Goal: Transaction & Acquisition: Purchase product/service

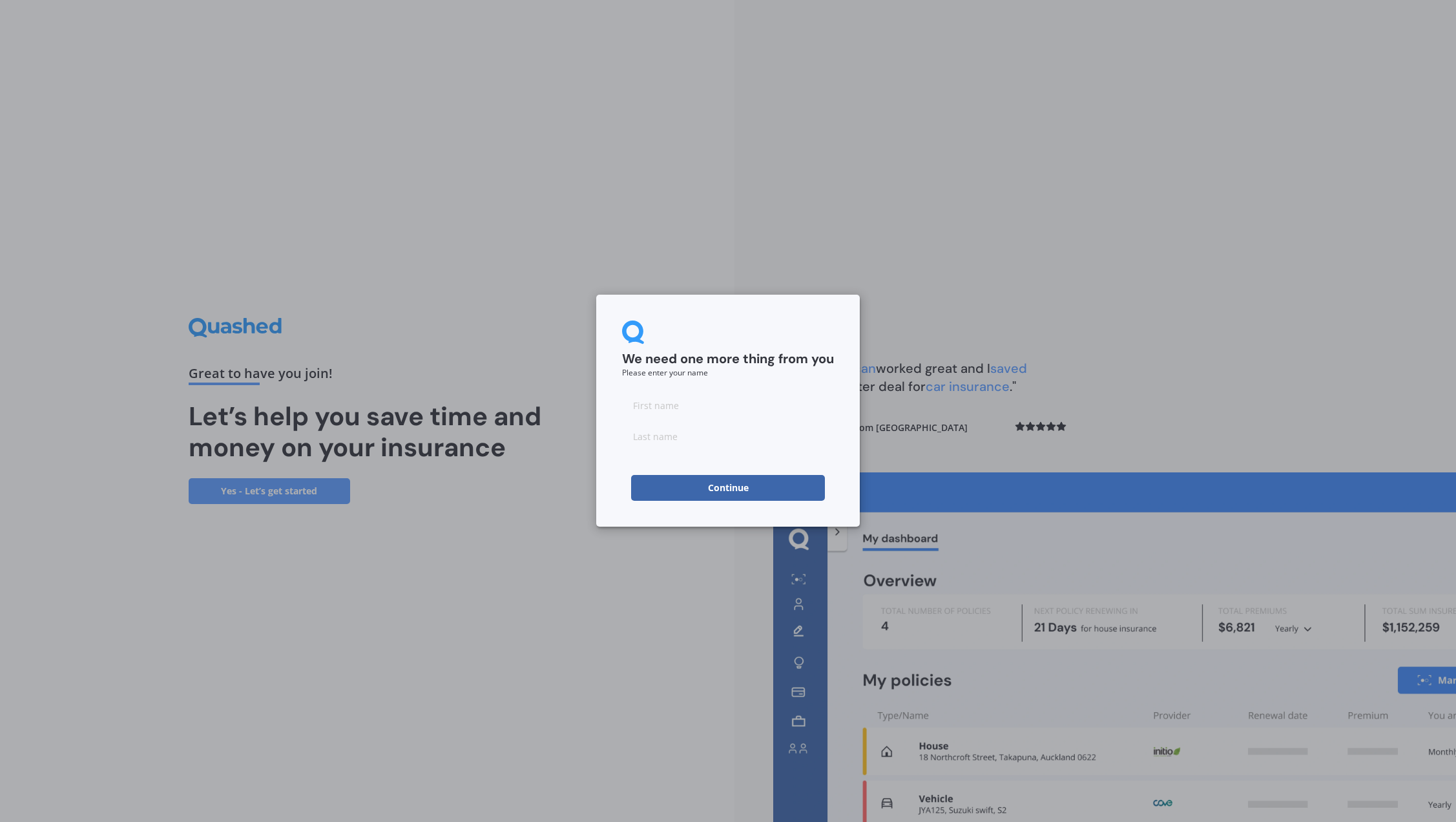
click at [734, 418] on input at bounding box center [728, 405] width 212 height 26
type input "test"
click at [743, 371] on div "We need one more thing from you Please enter your name" at bounding box center [728, 349] width 212 height 57
click at [685, 467] on form "We need one more thing from you Please enter your name test Continue" at bounding box center [728, 411] width 212 height 181
click at [691, 446] on input at bounding box center [728, 436] width 212 height 26
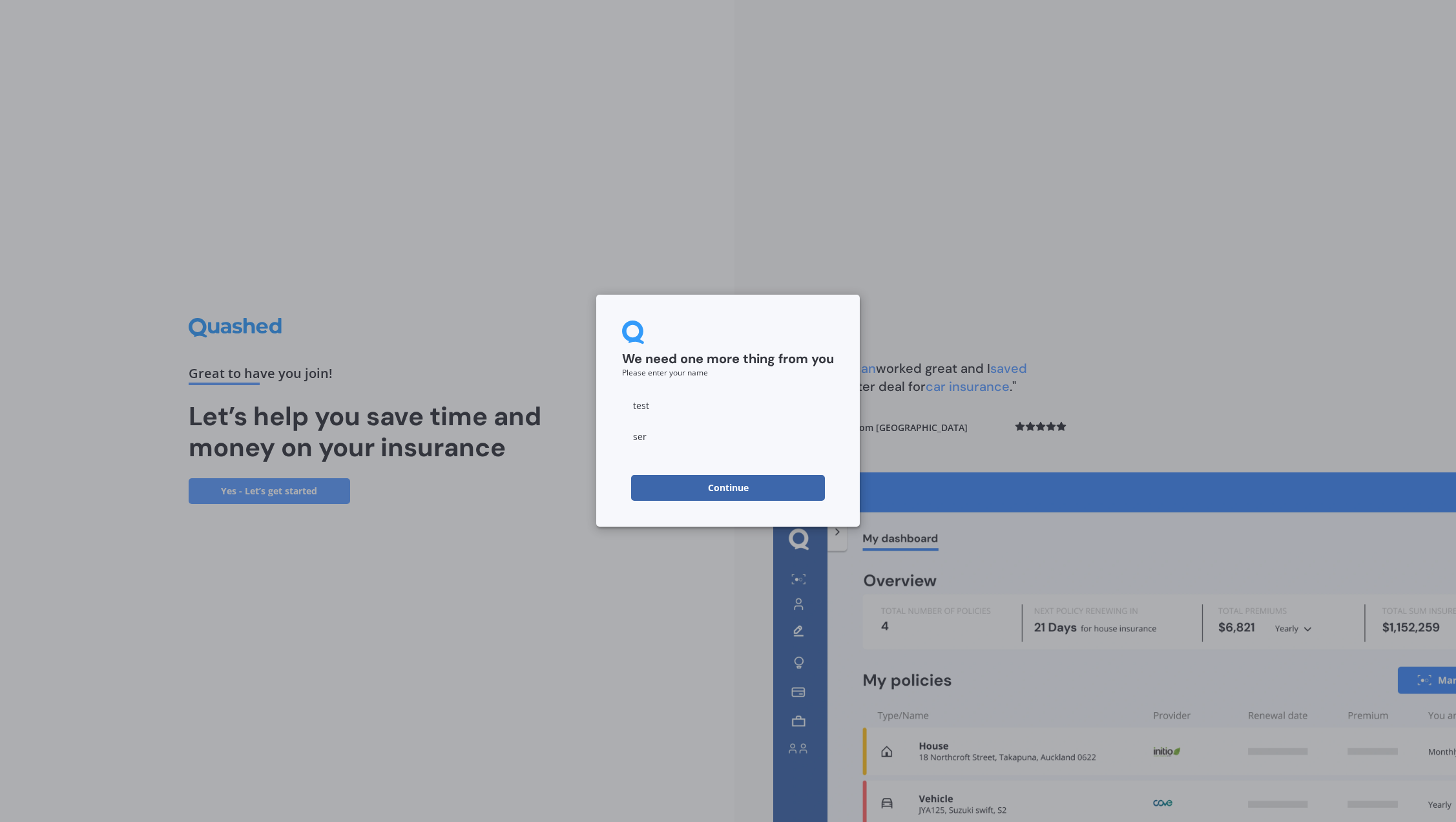
type input "ser"
click at [660, 528] on div "We need one more thing from you Please enter your name test ser Continue" at bounding box center [728, 411] width 1456 height 822
click at [675, 495] on button "Continue" at bounding box center [728, 488] width 194 height 26
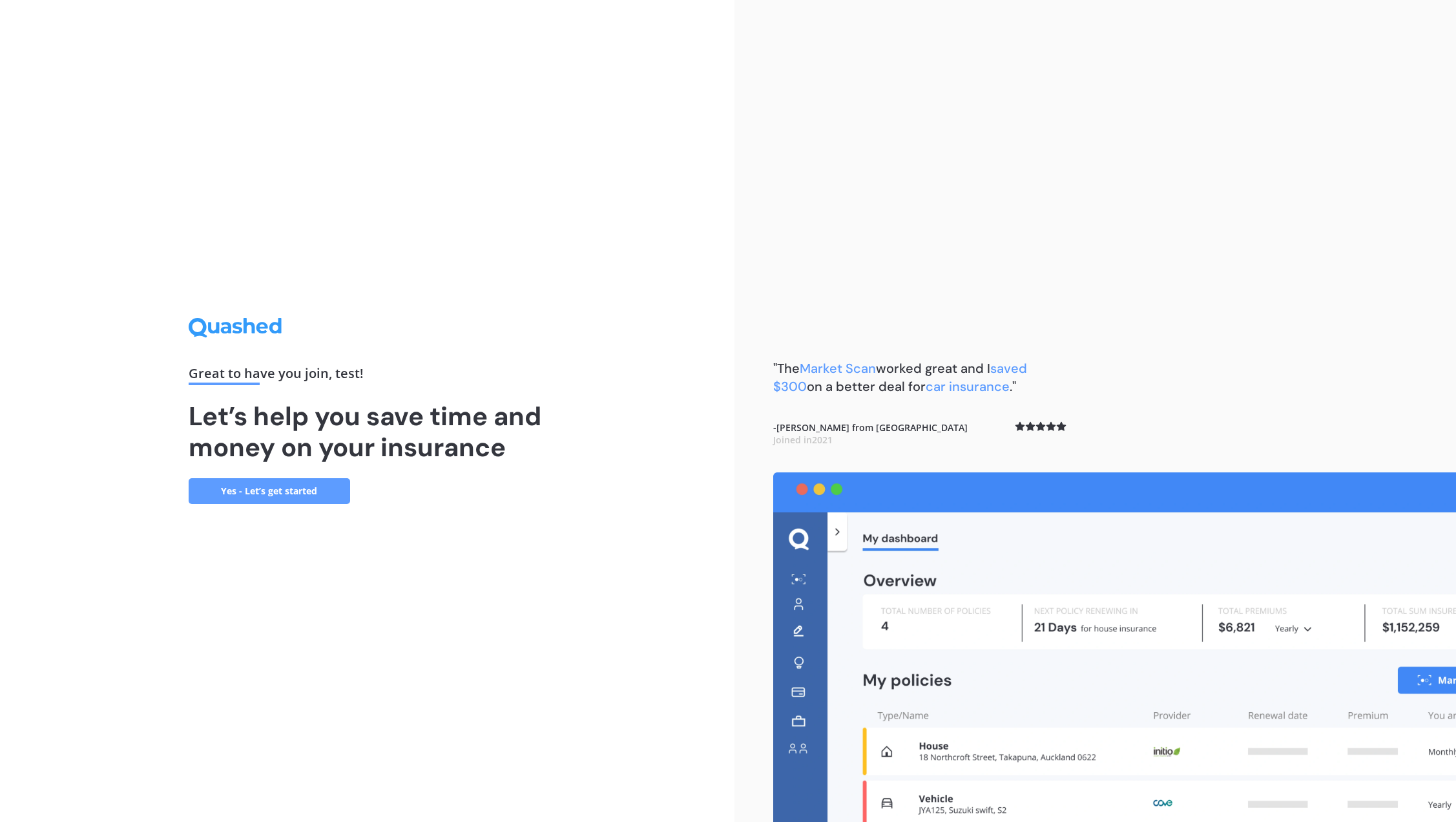
click at [318, 488] on link "Yes - Let’s get started" at bounding box center [269, 491] width 162 height 26
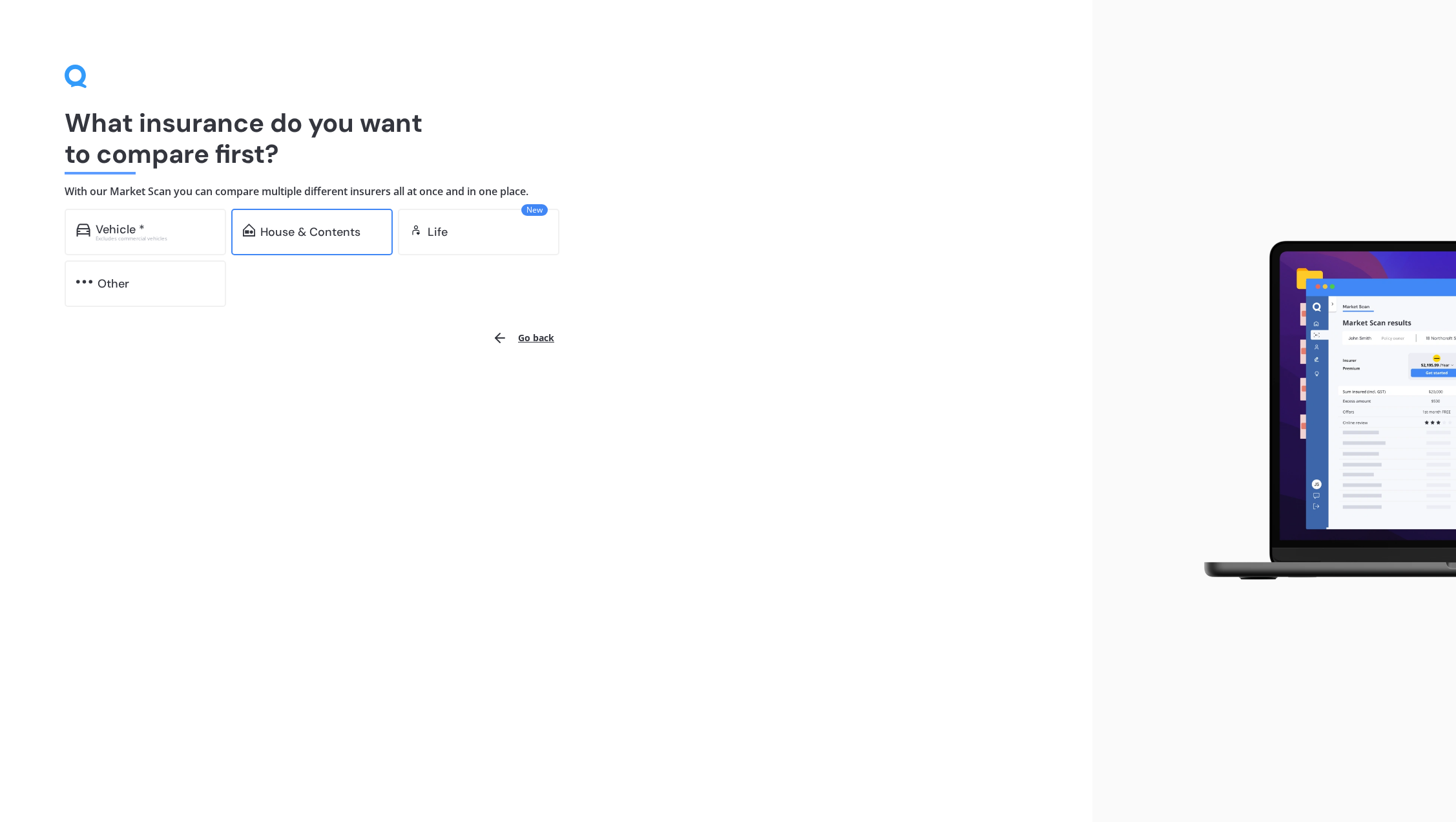
click at [291, 235] on div "House & Contents" at bounding box center [310, 232] width 100 height 13
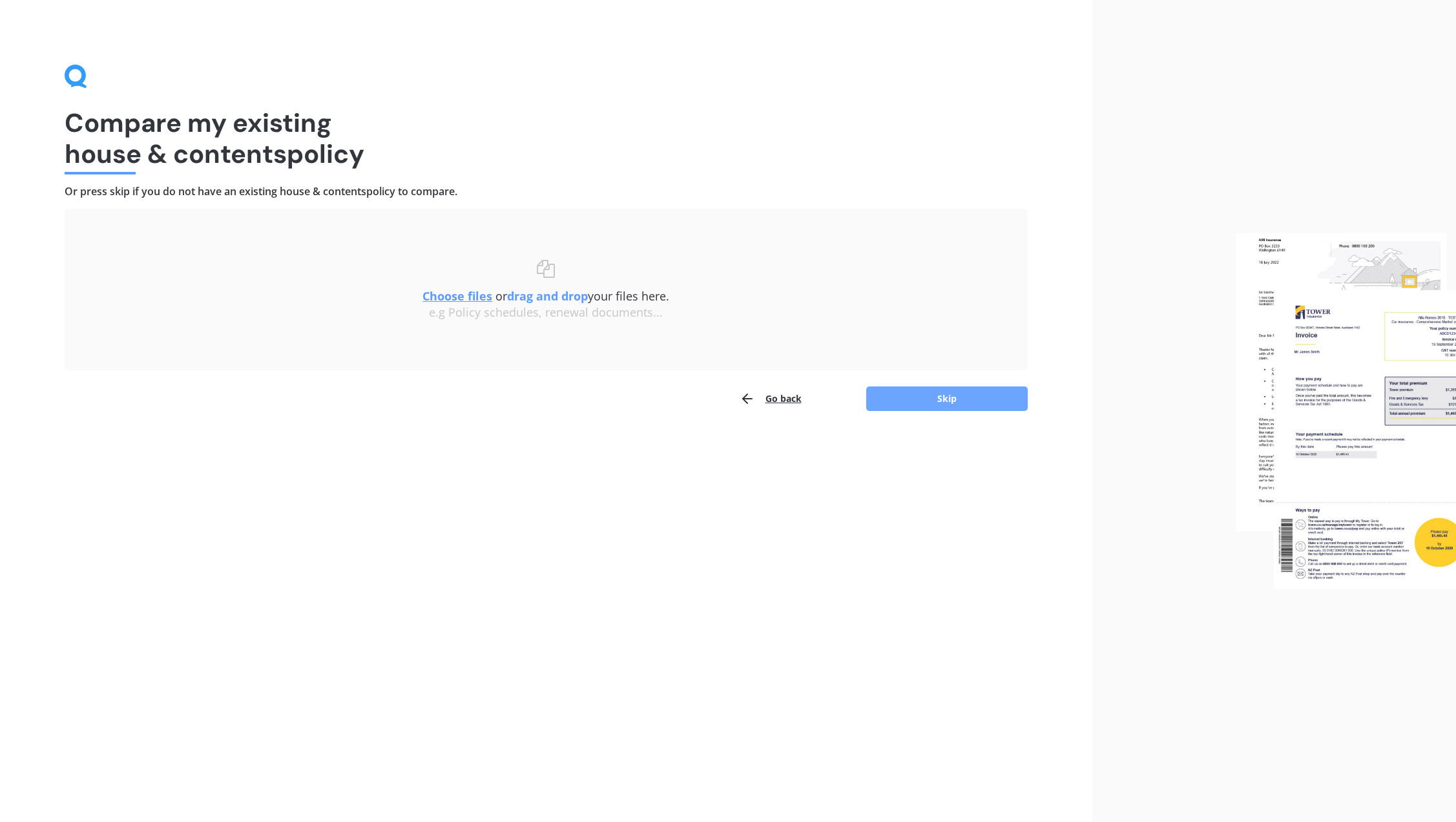
click at [944, 404] on button "Skip" at bounding box center [947, 398] width 162 height 24
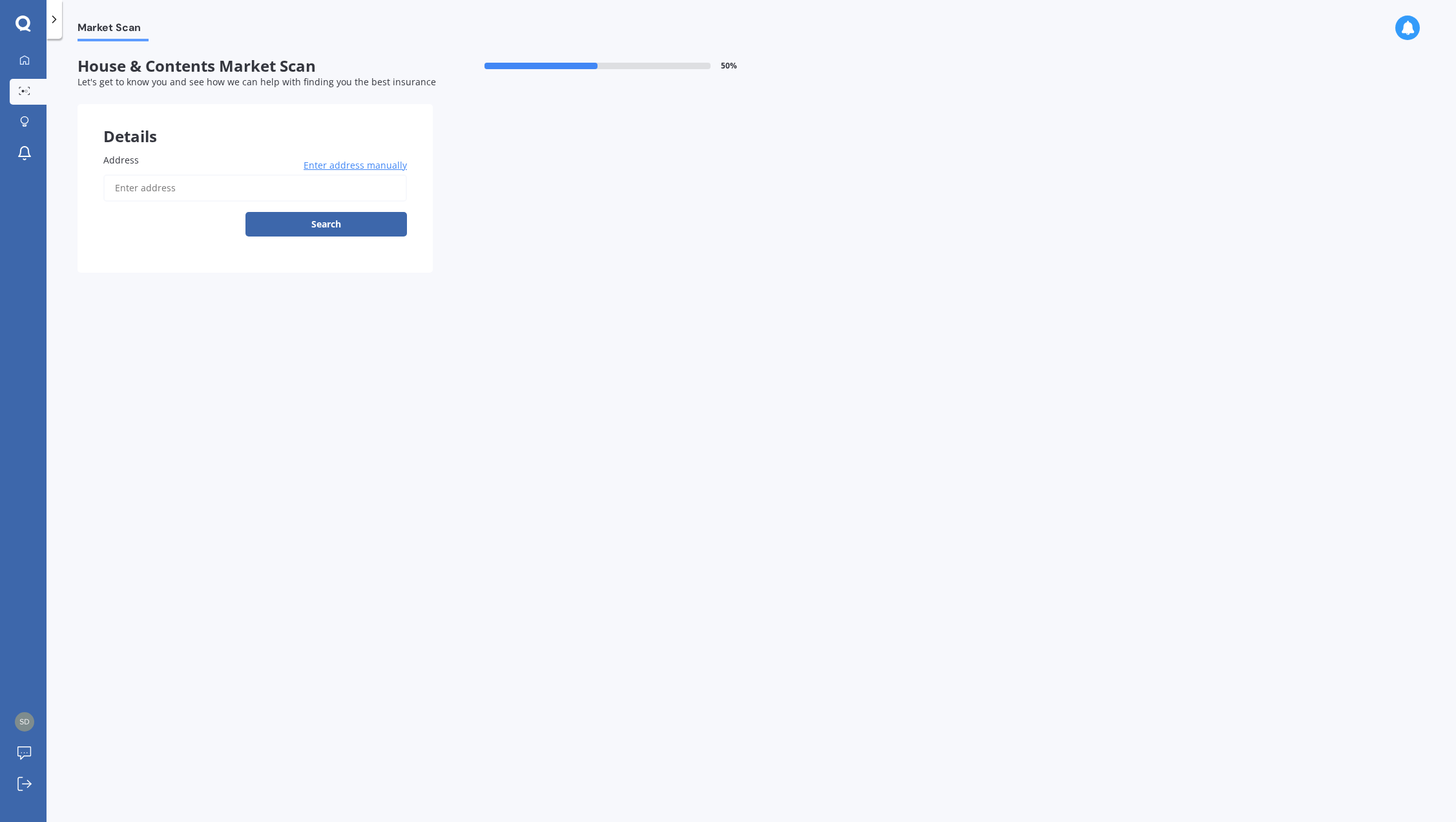
click at [163, 192] on input "Address" at bounding box center [255, 188] width 304 height 27
type input "27 Lynton Road, Mount Wellington, Auckland 1060 뉴질랜드"
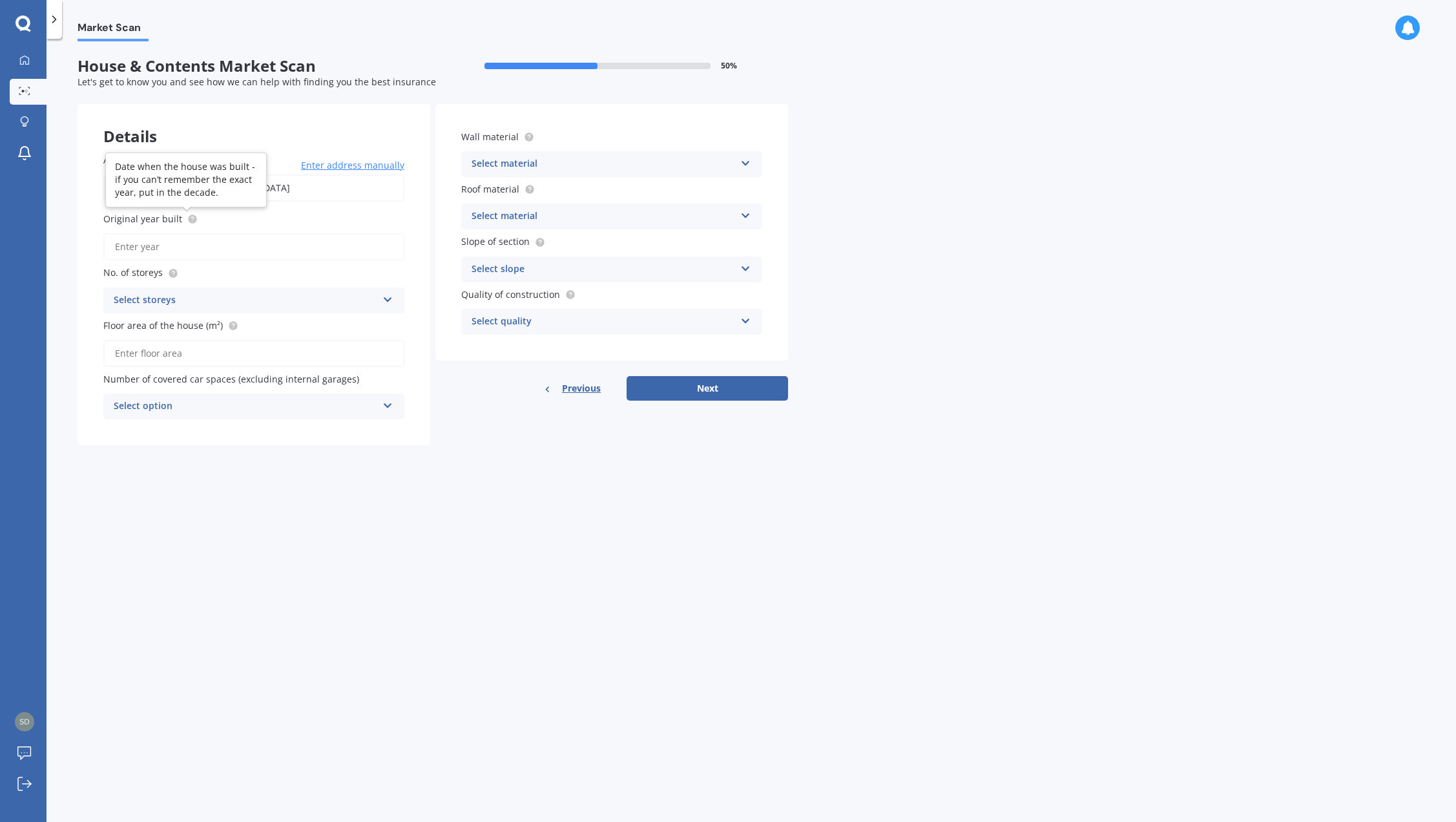
click at [192, 241] on input "Original year built" at bounding box center [253, 247] width 301 height 27
type input "2024"
click at [225, 298] on div "Select storeys" at bounding box center [245, 300] width 263 height 15
click at [176, 270] on label "No. of storeys" at bounding box center [251, 272] width 296 height 13
click at [172, 272] on icon at bounding box center [172, 271] width 3 height 3
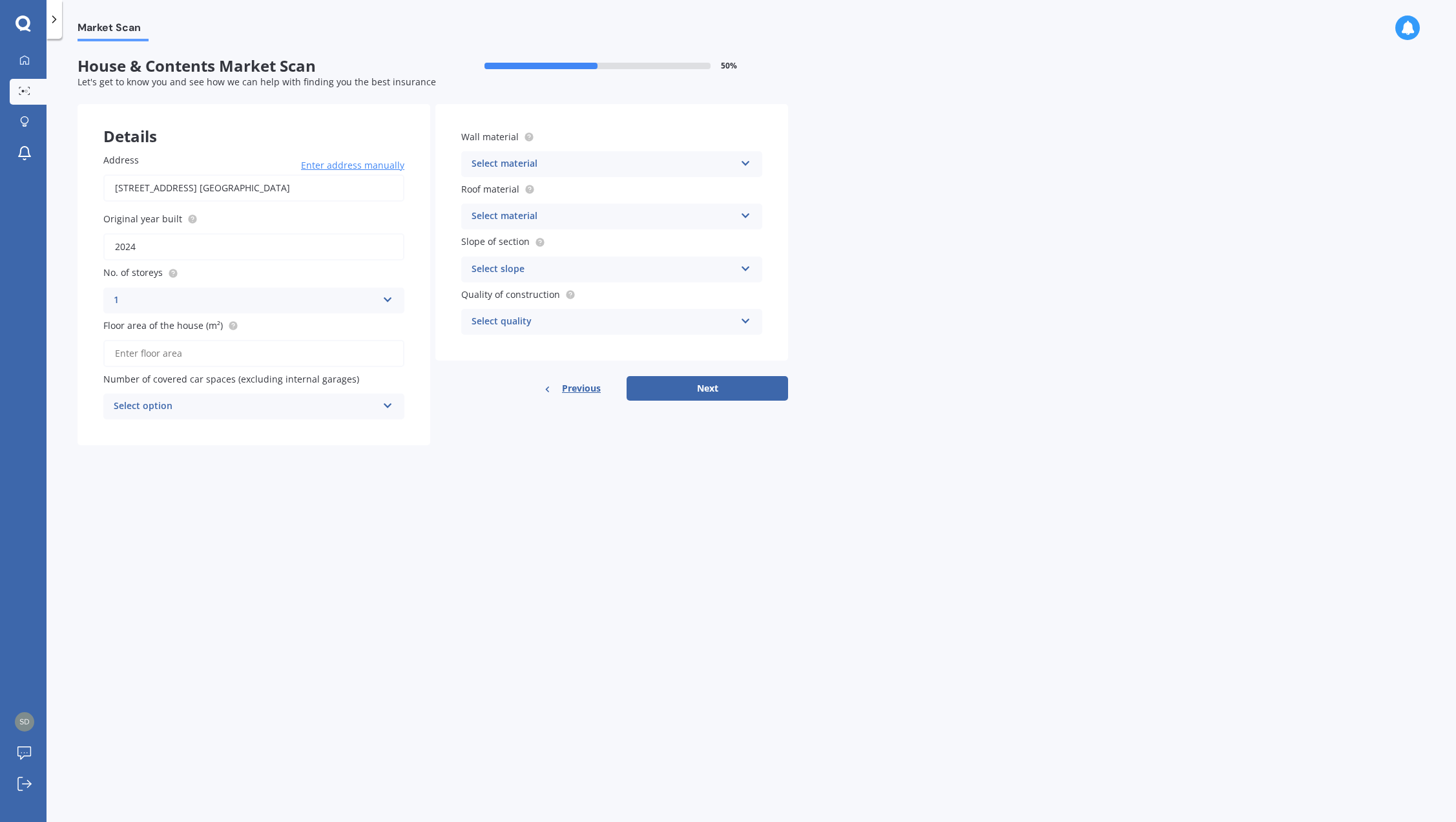
click at [175, 272] on circle at bounding box center [172, 272] width 8 height 8
click at [180, 296] on div "1" at bounding box center [245, 300] width 263 height 15
click at [138, 414] on div "5+" at bounding box center [254, 419] width 300 height 23
click at [206, 342] on input "Floor area of the house (m²)" at bounding box center [253, 353] width 301 height 27
type input "55"
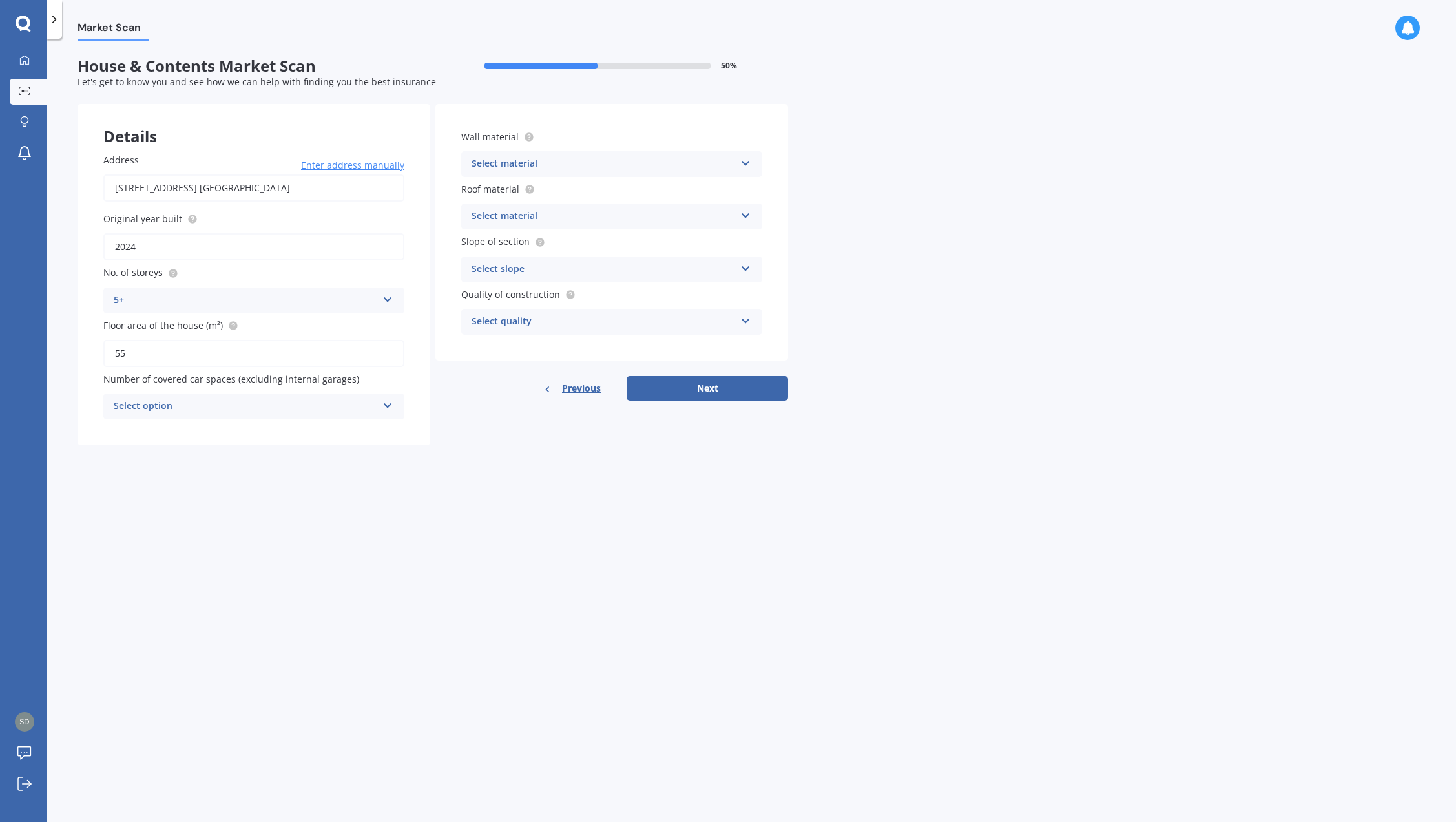
click at [181, 404] on div "Select option" at bounding box center [245, 406] width 263 height 15
click at [186, 539] on div "5+" at bounding box center [254, 548] width 300 height 23
click at [562, 164] on div "Select material" at bounding box center [603, 164] width 263 height 15
click at [905, 270] on div "Market Scan House & Contents Market Scan 50 % Let's get to know you and see how…" at bounding box center [751, 433] width 1409 height 783
click at [723, 383] on button "Next" at bounding box center [708, 388] width 162 height 24
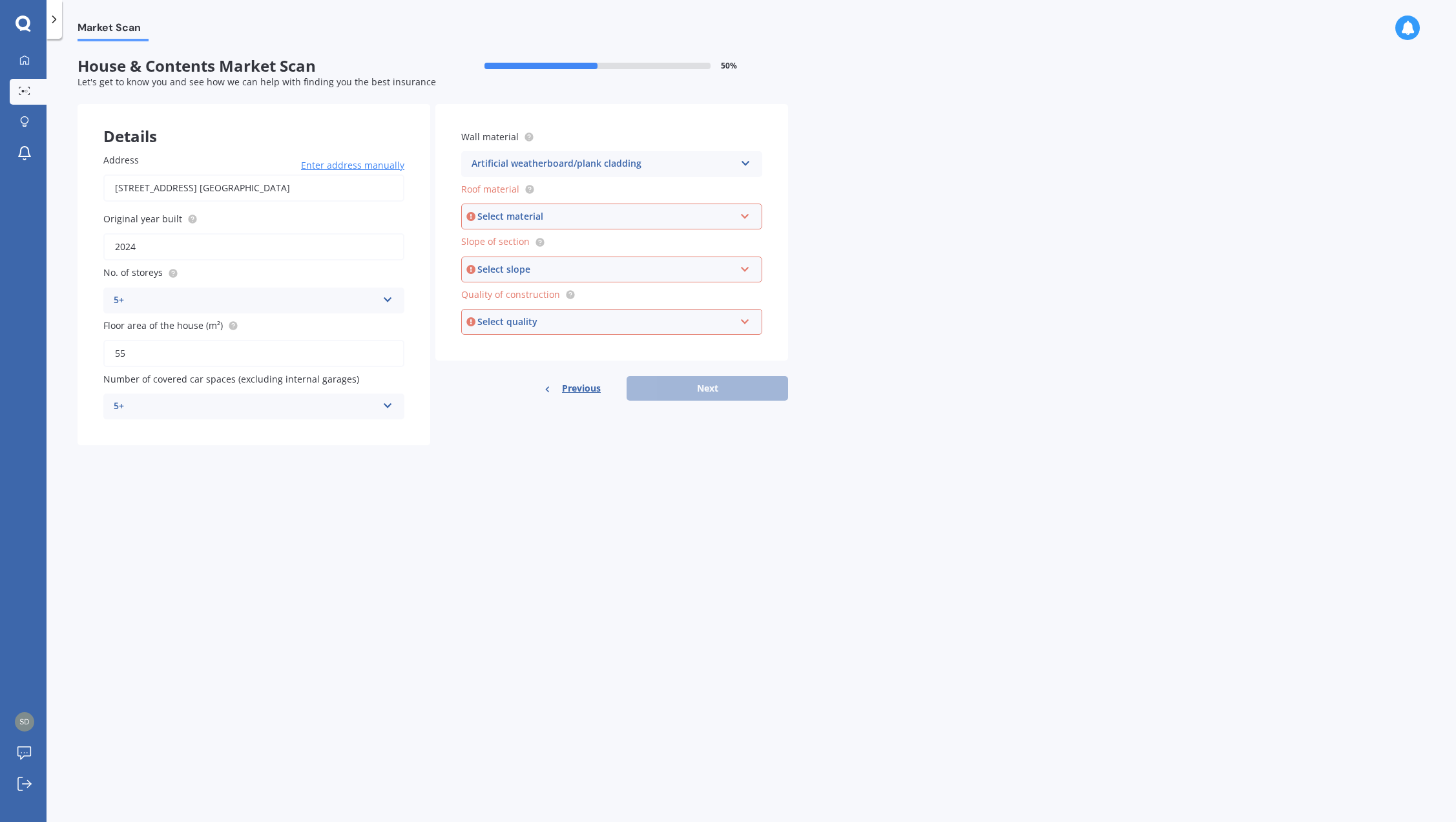
click at [654, 175] on div "Artificial weatherboard/plank cladding Artificial weatherboard/plank cladding B…" at bounding box center [611, 164] width 301 height 26
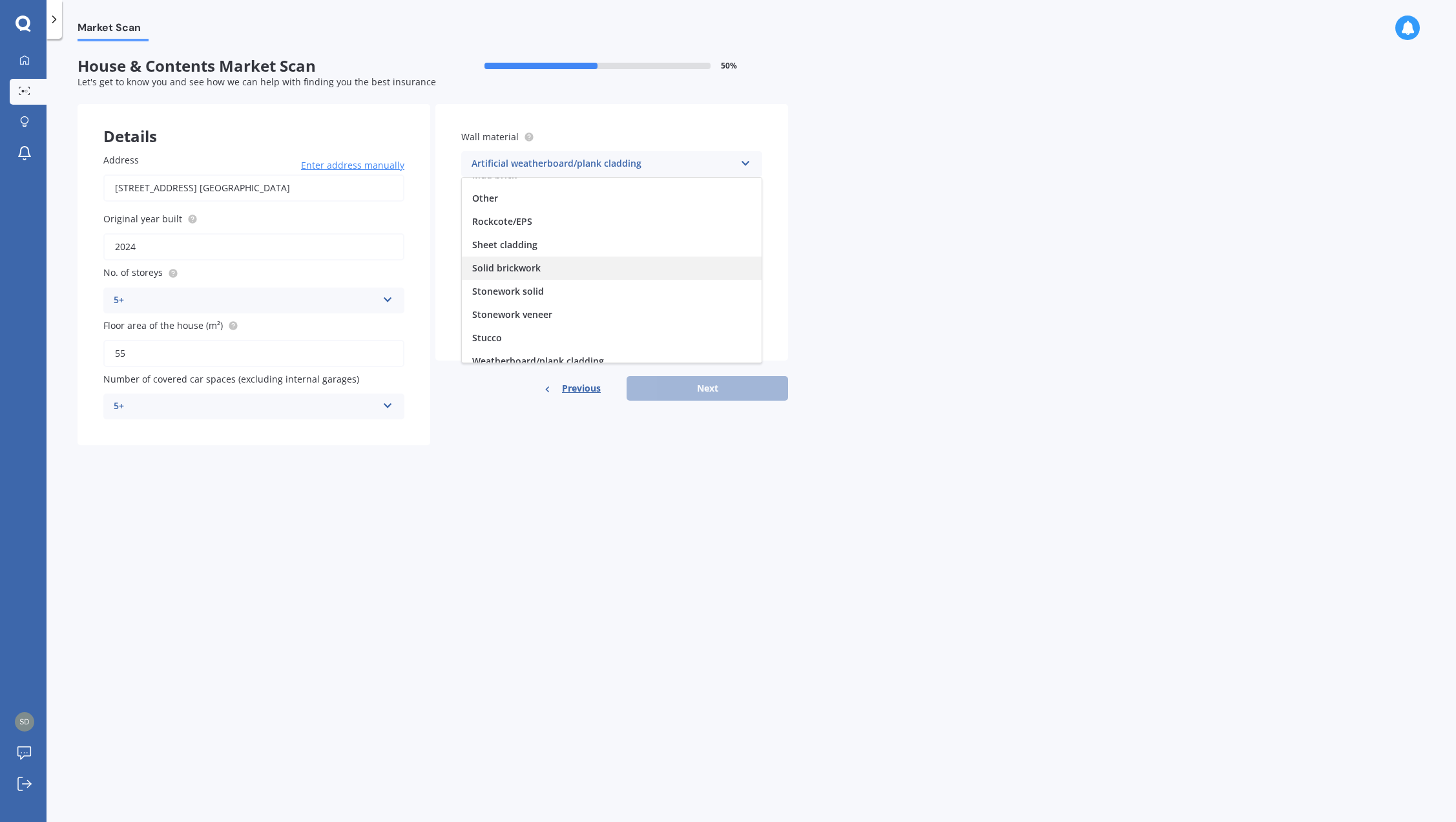
scroll to position [118, 0]
click at [958, 257] on div "Market Scan House & Contents Market Scan 50 % Let's get to know you and see how…" at bounding box center [751, 433] width 1409 height 783
